Goal: Information Seeking & Learning: Learn about a topic

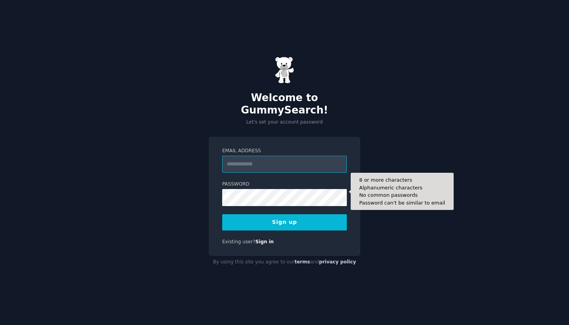
type input "**********"
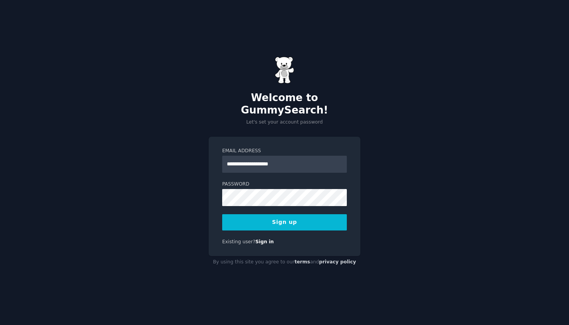
click at [263, 277] on div "**********" at bounding box center [284, 162] width 569 height 325
click at [279, 218] on button "Sign up" at bounding box center [284, 222] width 125 height 16
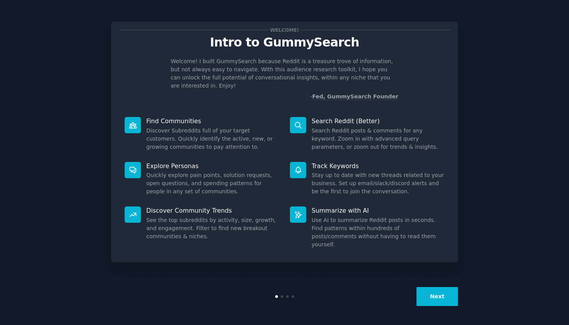
click at [438, 293] on button "Next" at bounding box center [437, 296] width 41 height 19
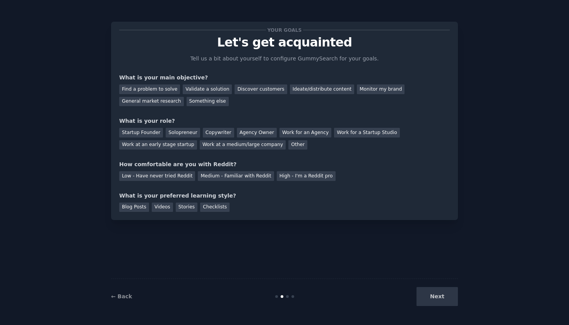
click at [299, 40] on p "Let's get acquainted" at bounding box center [284, 43] width 331 height 14
click at [339, 59] on p "Tell us a bit about yourself to configure GummySearch for your goals." at bounding box center [284, 59] width 195 height 8
click at [208, 104] on div "Something else" at bounding box center [208, 102] width 42 height 10
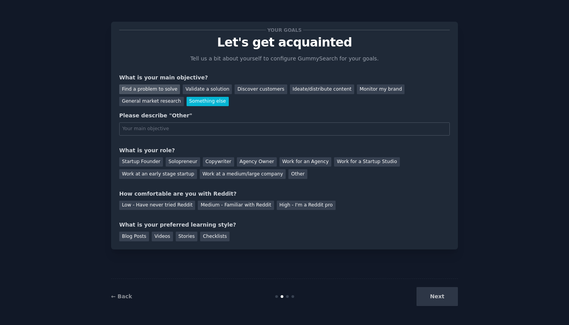
click at [157, 91] on div "Find a problem to solve" at bounding box center [149, 89] width 61 height 10
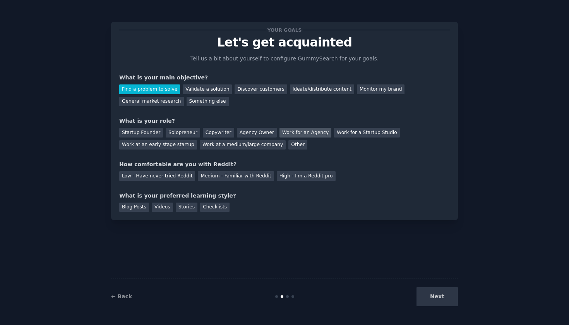
click at [285, 134] on div "Work for an Agency" at bounding box center [306, 133] width 52 height 10
click at [152, 175] on div "Low - Have never tried Reddit" at bounding box center [157, 176] width 76 height 10
click at [210, 210] on div "Checklists" at bounding box center [214, 207] width 29 height 10
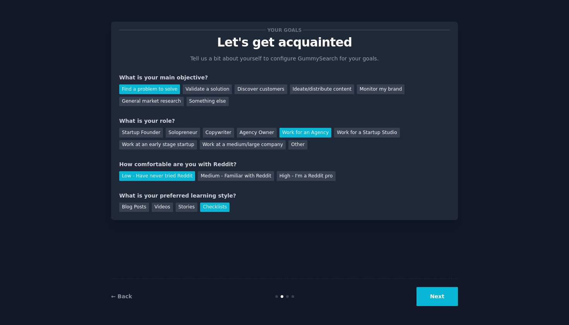
click at [427, 294] on button "Next" at bounding box center [437, 296] width 41 height 19
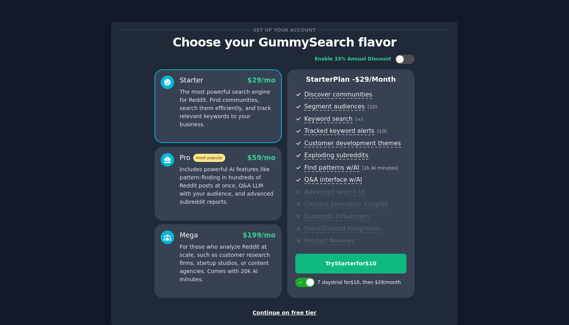
click at [292, 314] on div "Continue on free tier" at bounding box center [284, 313] width 331 height 8
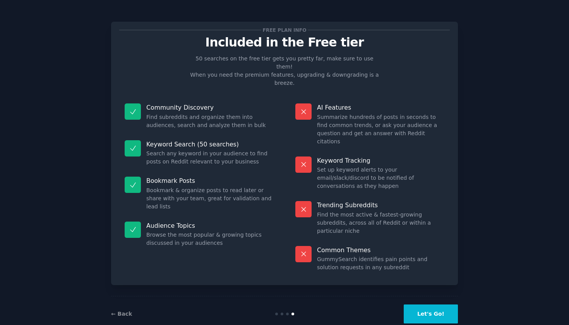
click at [436, 304] on button "Let's Go!" at bounding box center [431, 313] width 54 height 19
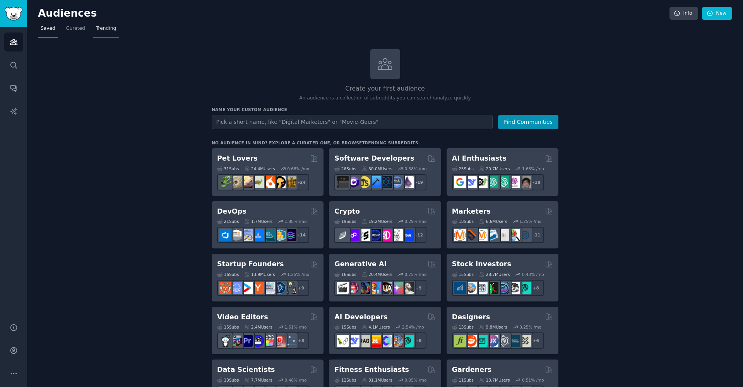
click at [104, 28] on span "Trending" at bounding box center [106, 28] width 20 height 7
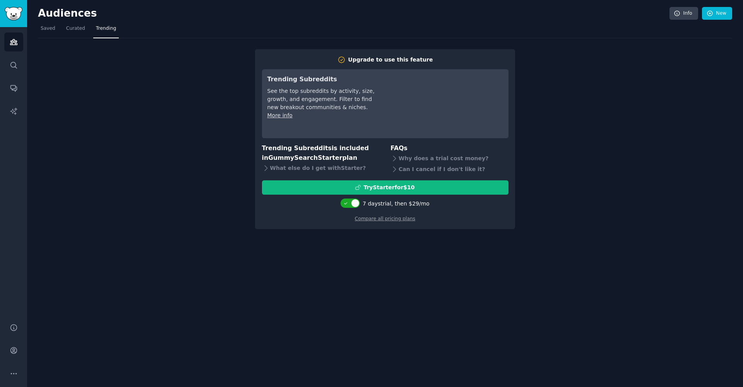
click at [162, 74] on div "Upgrade to use this feature Trending Subreddits See the top subreddits by activ…" at bounding box center [385, 133] width 695 height 191
click at [48, 29] on span "Saved" at bounding box center [48, 28] width 15 height 7
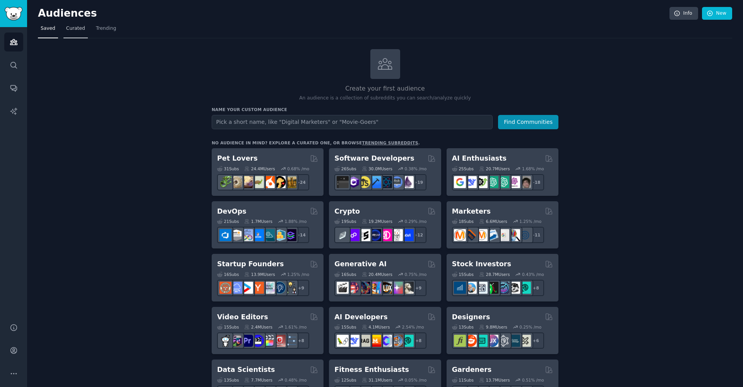
click at [69, 33] on link "Curated" at bounding box center [75, 30] width 24 height 16
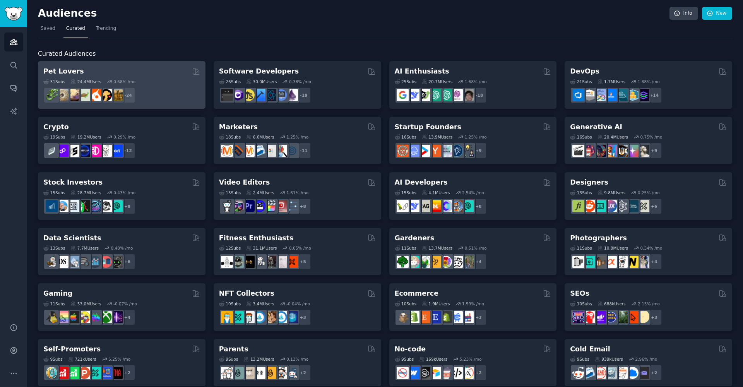
click at [117, 69] on div "Pet Lovers" at bounding box center [121, 72] width 157 height 10
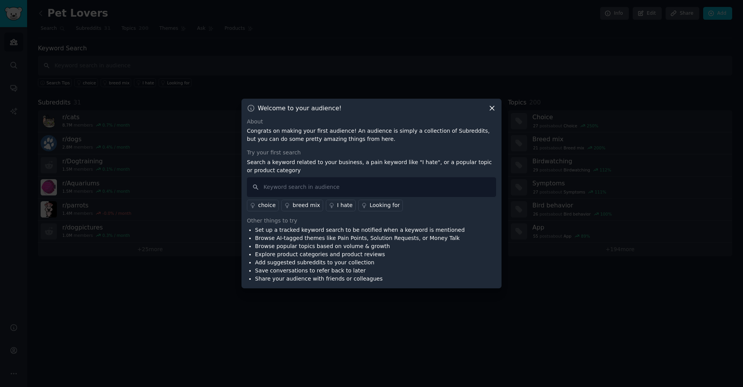
click at [490, 109] on icon at bounding box center [492, 108] width 8 height 8
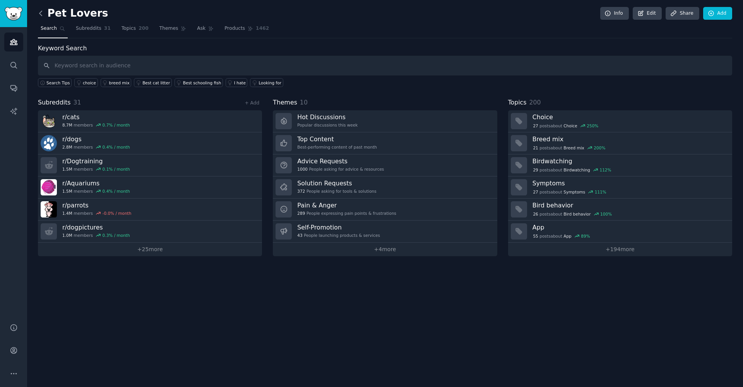
click at [41, 14] on icon at bounding box center [41, 13] width 8 height 8
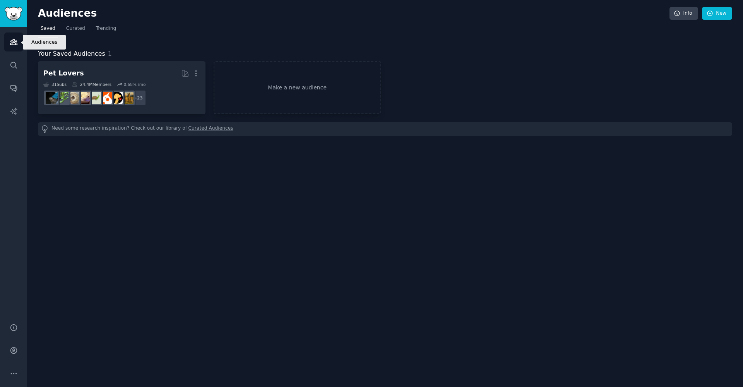
click at [13, 42] on icon "Sidebar" at bounding box center [13, 41] width 7 height 5
click at [14, 62] on icon "Sidebar" at bounding box center [14, 65] width 8 height 8
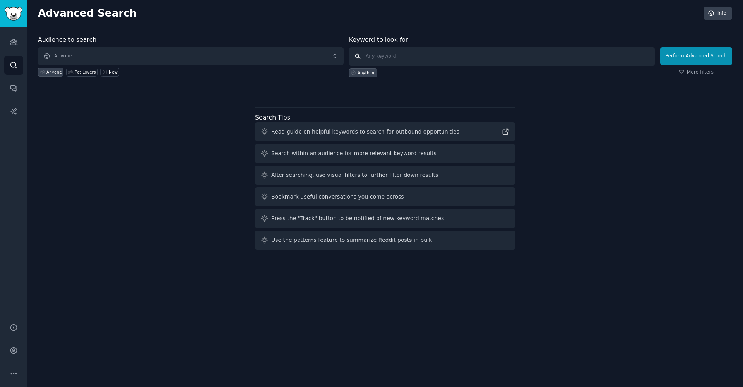
click at [403, 55] on input "text" at bounding box center [502, 56] width 306 height 19
click at [7, 58] on link "Search" at bounding box center [13, 65] width 19 height 19
click at [16, 63] on icon "Sidebar" at bounding box center [14, 65] width 8 height 8
click at [16, 64] on icon "Sidebar" at bounding box center [13, 65] width 6 height 6
click at [15, 46] on icon "Sidebar" at bounding box center [14, 42] width 8 height 8
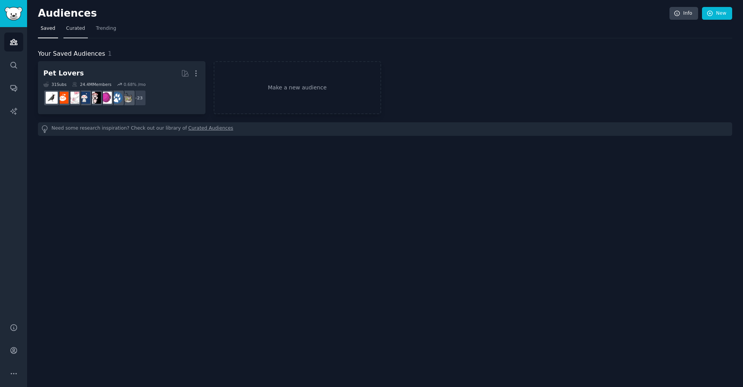
click at [81, 28] on span "Curated" at bounding box center [75, 28] width 19 height 7
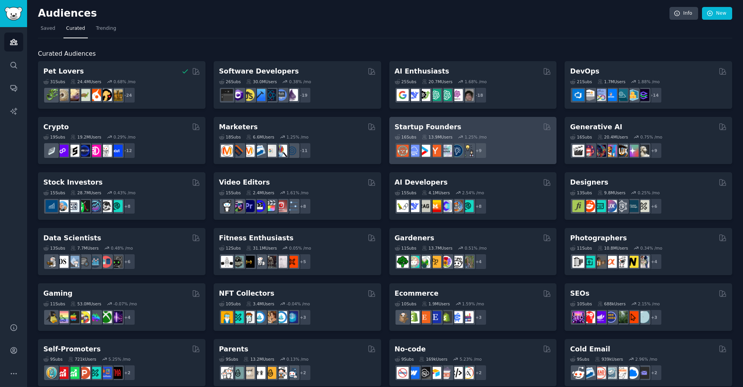
click at [439, 122] on h2 "Startup Founders" at bounding box center [428, 127] width 67 height 10
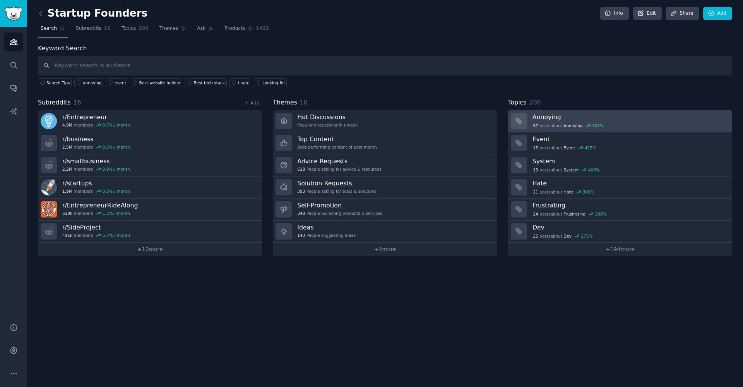
click at [569, 116] on h3 "Annoying" at bounding box center [630, 117] width 194 height 8
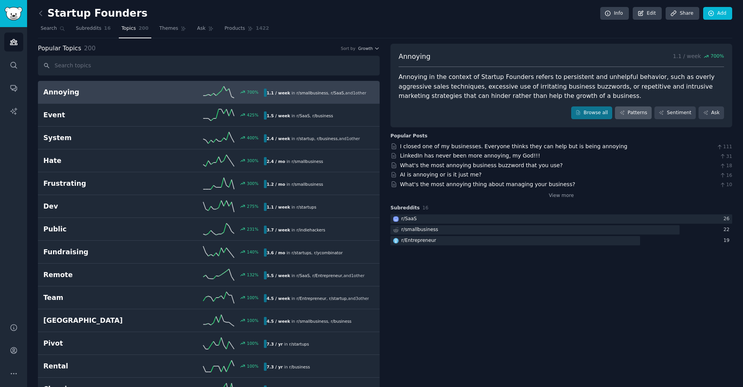
click at [569, 111] on link "Patterns" at bounding box center [633, 112] width 36 height 13
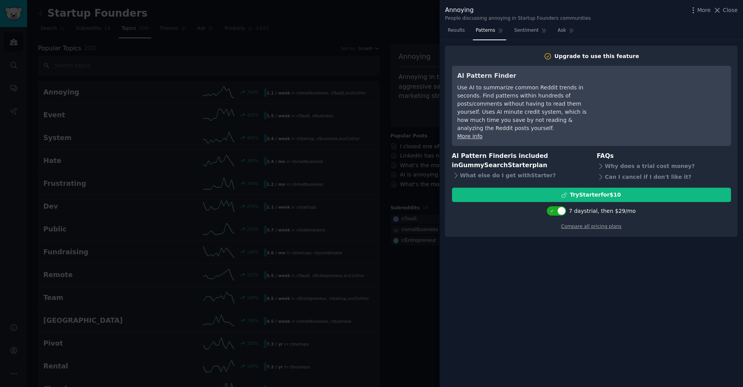
click at [417, 87] on div at bounding box center [371, 193] width 743 height 387
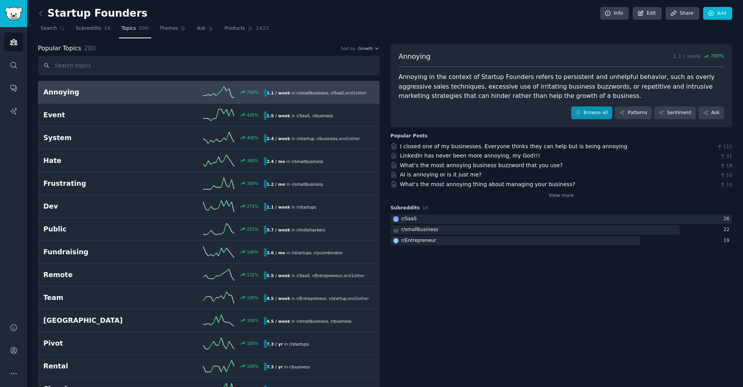
click at [569, 113] on link "Browse all" at bounding box center [591, 112] width 41 height 13
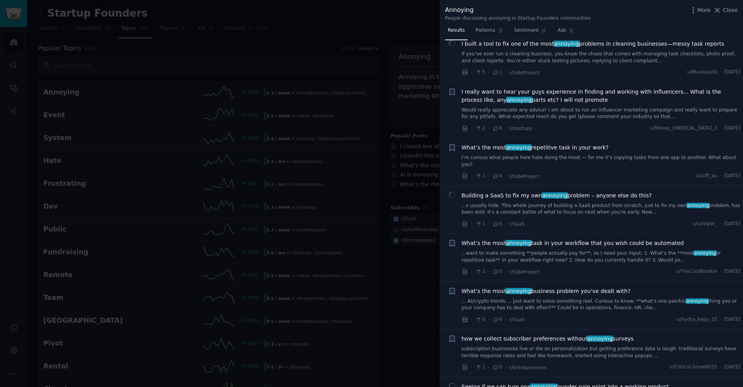
scroll to position [33, 0]
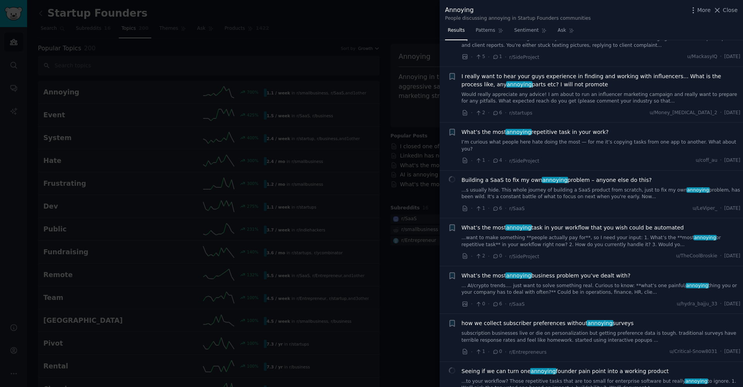
click at [504, 141] on link "I’m curious what people here hate doing the most — for me it’s copying tasks fr…" at bounding box center [601, 146] width 279 height 14
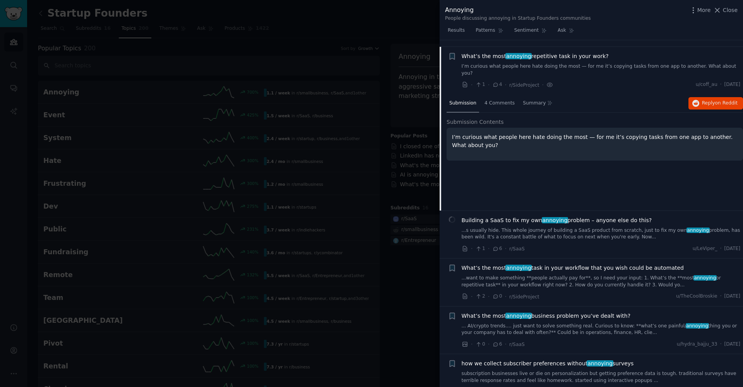
scroll to position [115, 0]
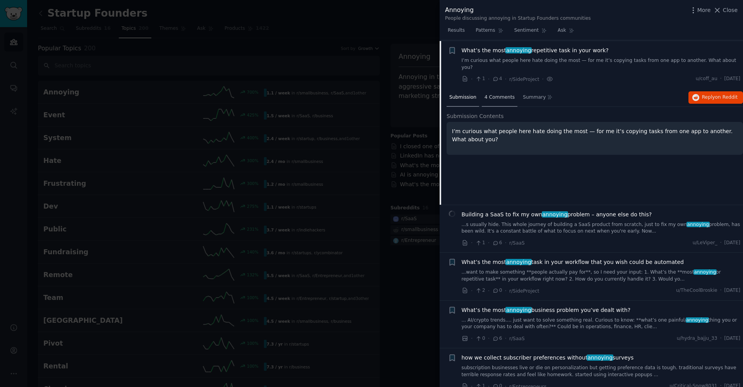
click at [495, 94] on span "4 Comments" at bounding box center [500, 97] width 30 height 7
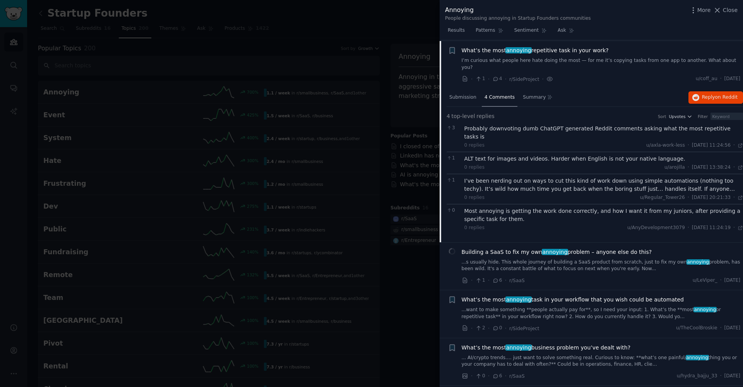
click at [569, 46] on span "What’s the most annoying repetitive task in your work?" at bounding box center [535, 50] width 147 height 8
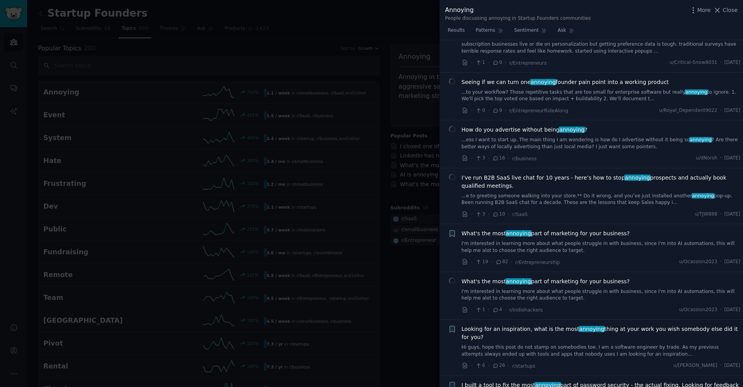
scroll to position [323, 0]
